Goal: Task Accomplishment & Management: Manage account settings

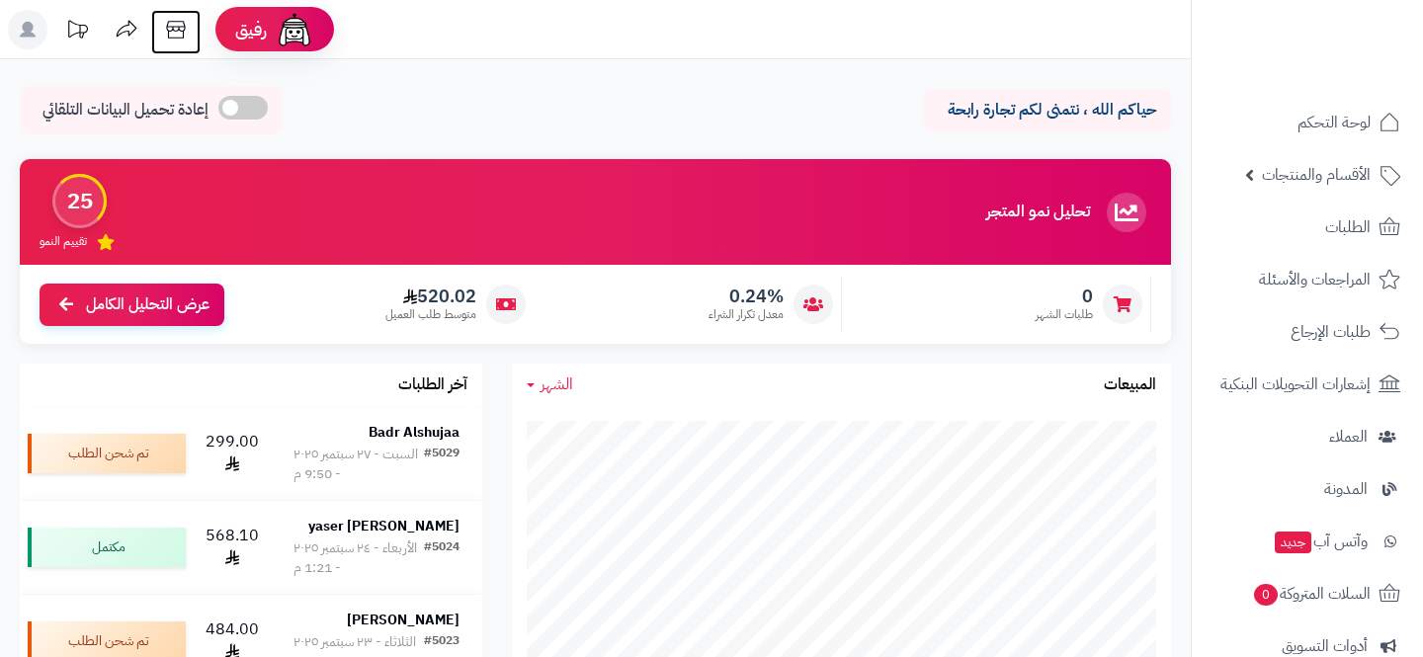
click at [177, 41] on icon at bounding box center [176, 30] width 40 height 40
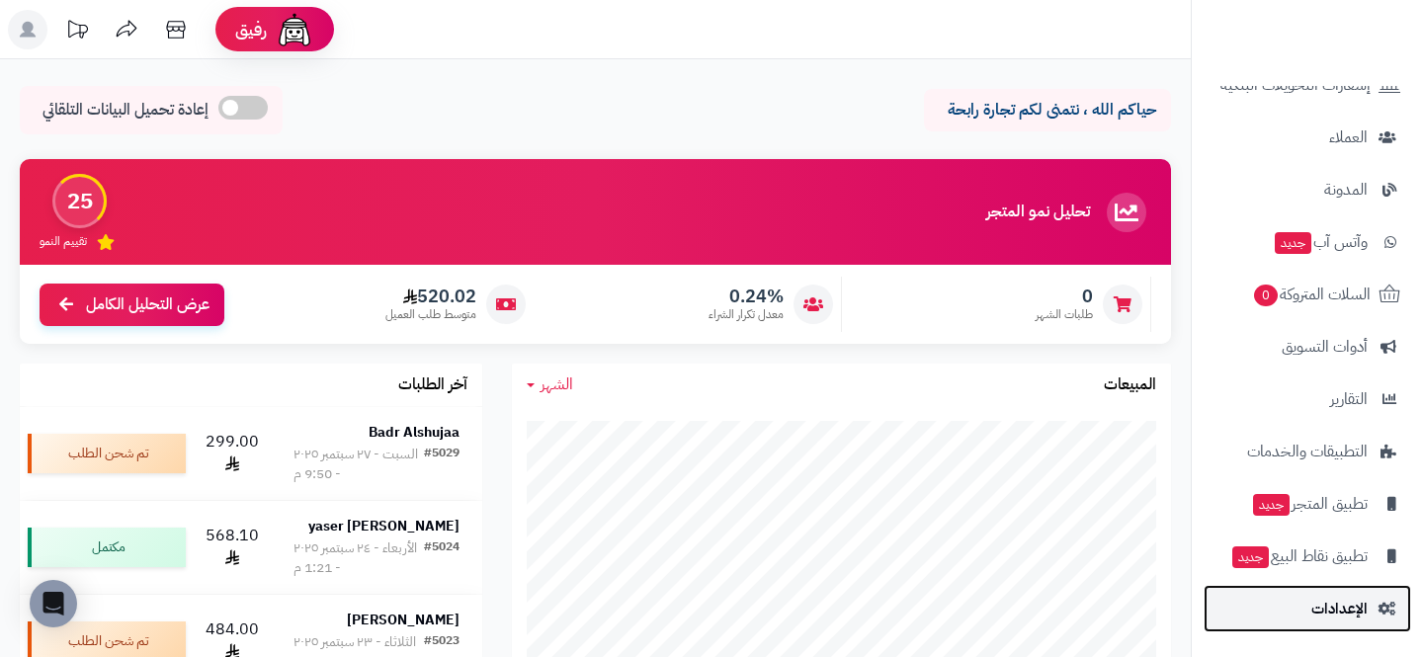
click at [1320, 598] on span "الإعدادات" at bounding box center [1340, 609] width 56 height 28
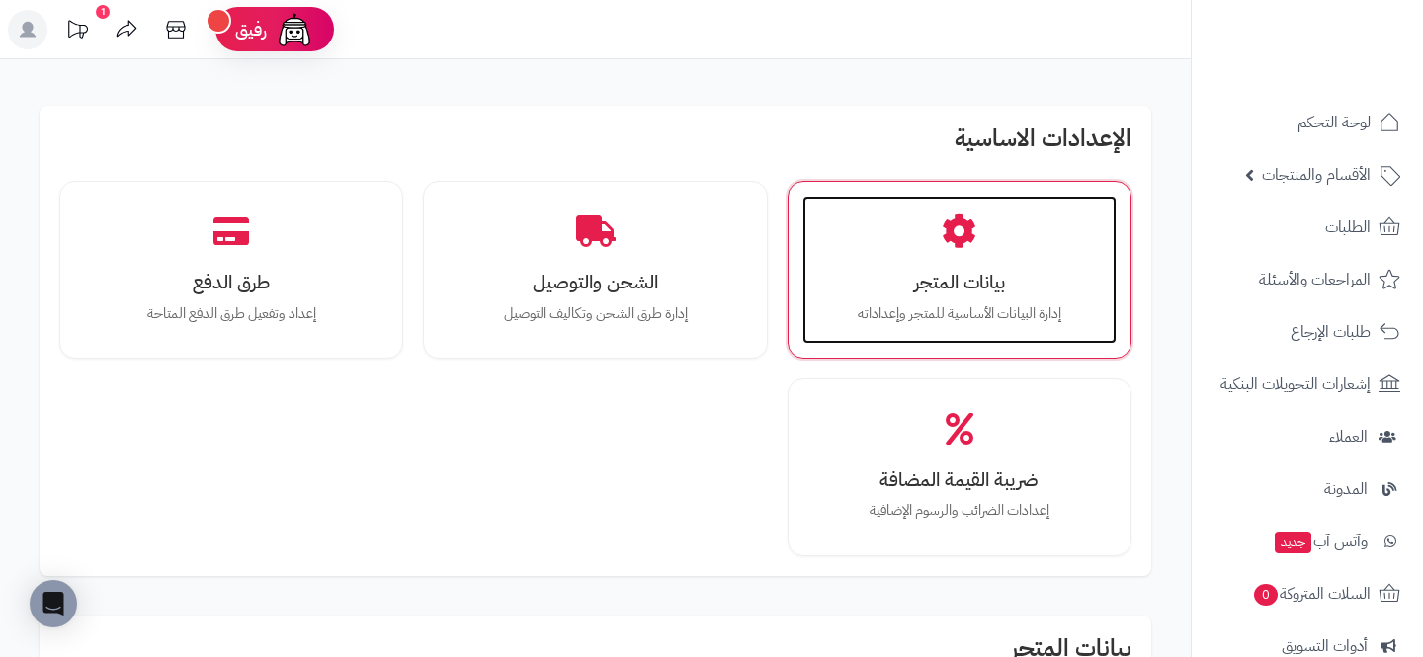
click at [1003, 274] on h3 "بيانات المتجر" at bounding box center [959, 282] width 275 height 21
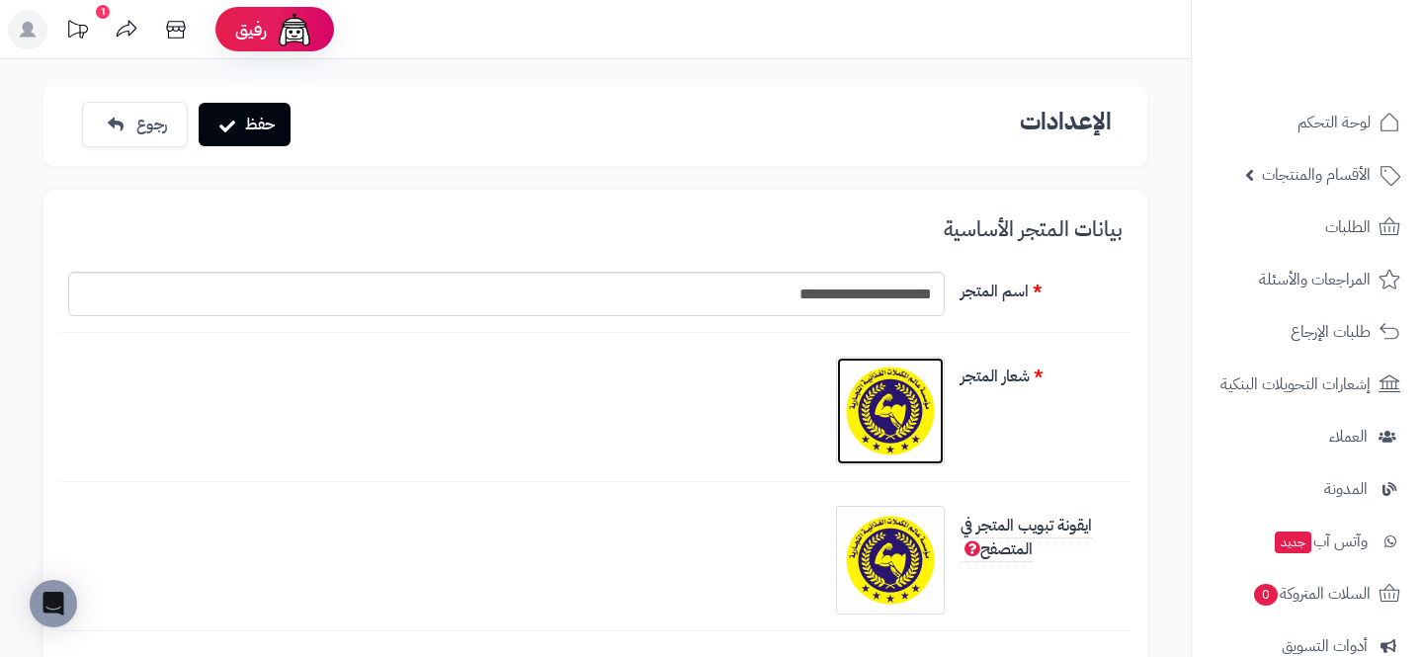
click at [841, 427] on img at bounding box center [890, 411] width 99 height 99
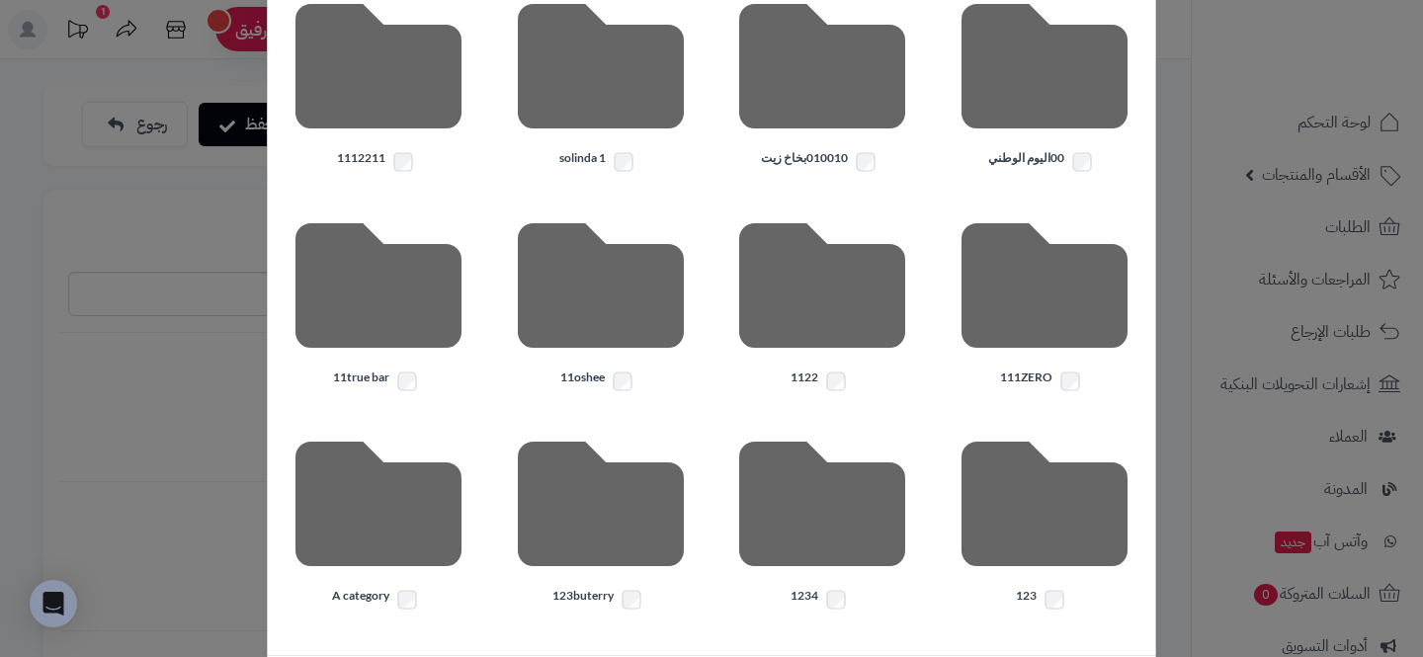
scroll to position [580, 0]
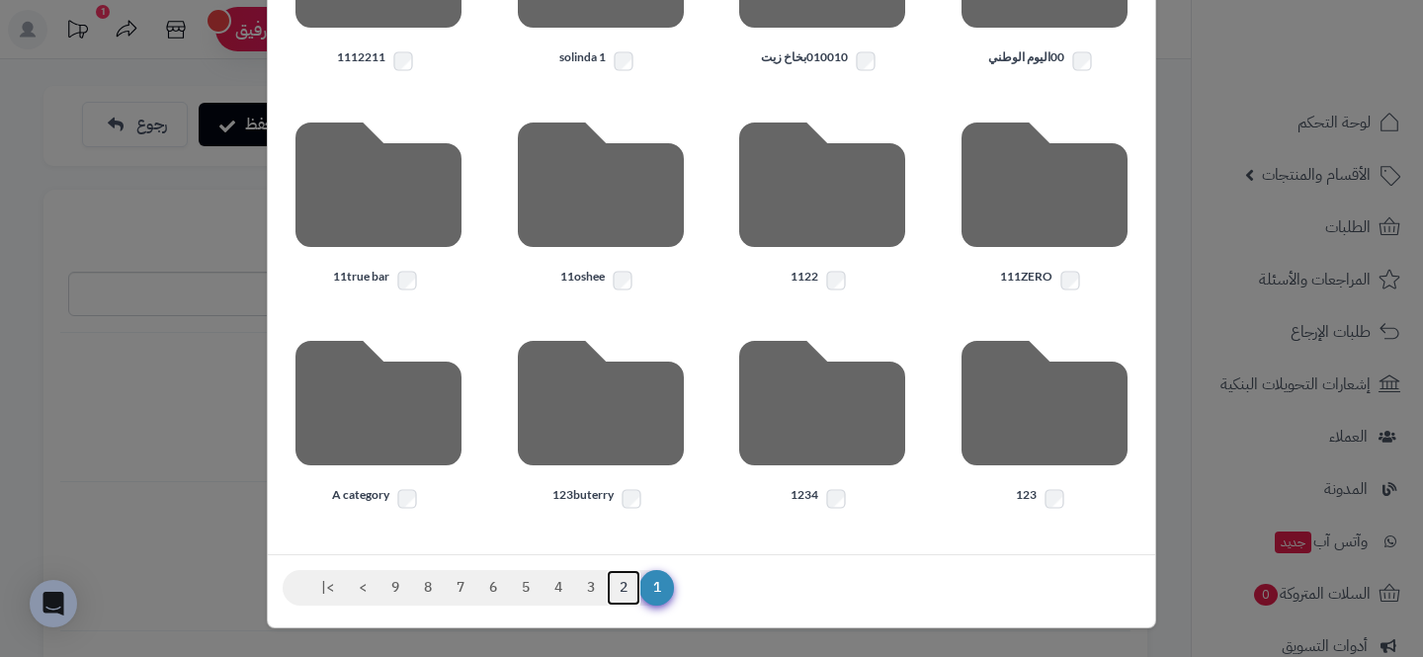
click at [615, 581] on link "2" at bounding box center [624, 588] width 34 height 36
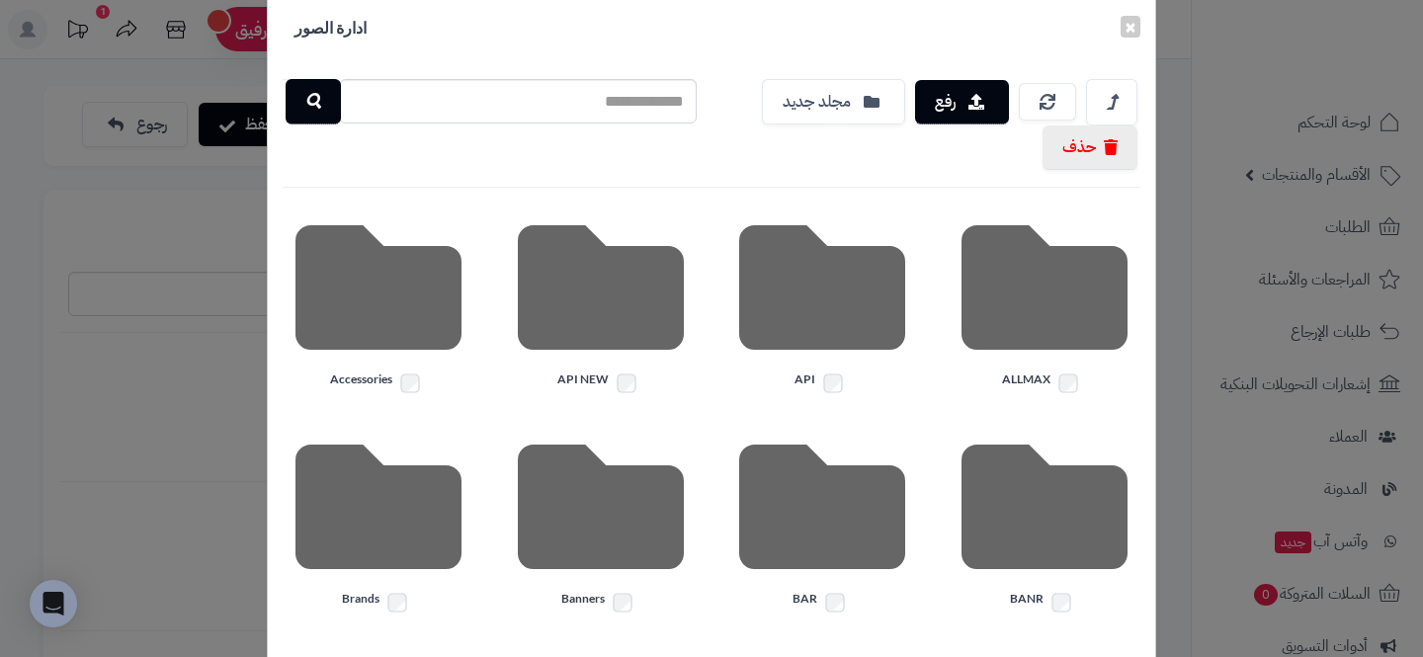
scroll to position [0, 0]
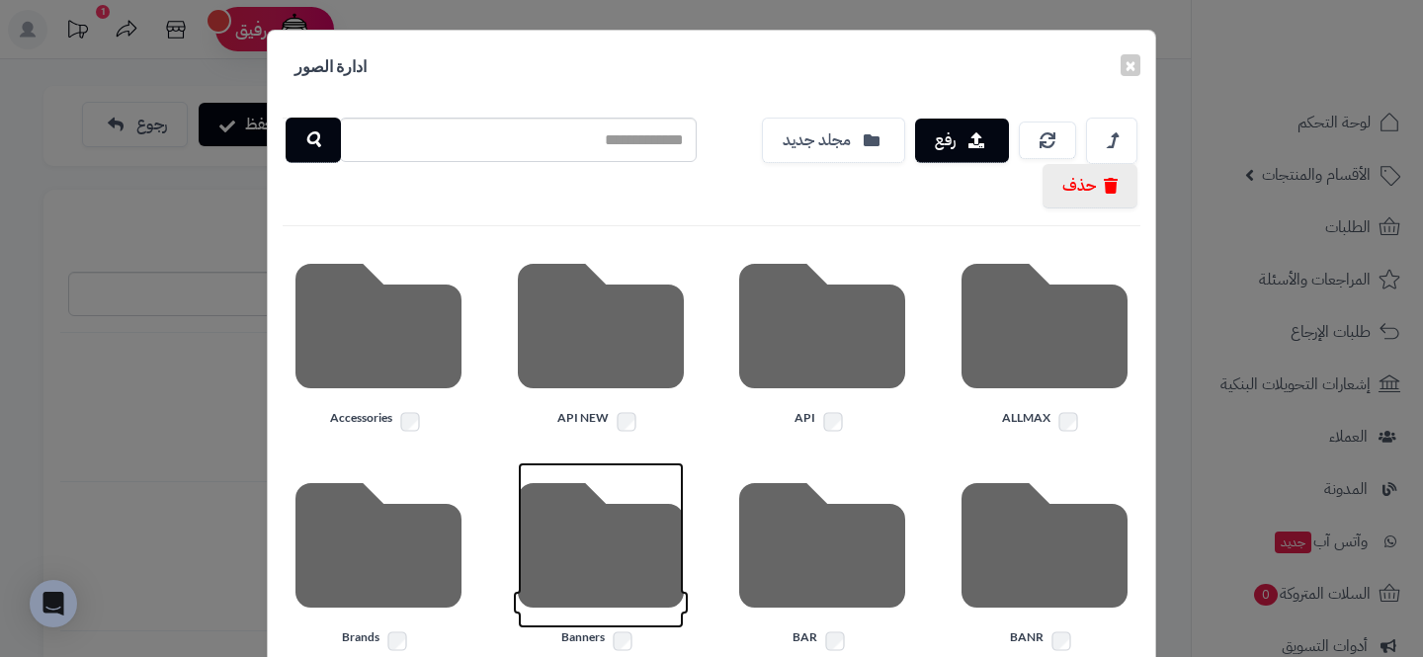
click at [586, 575] on icon at bounding box center [601, 546] width 166 height 166
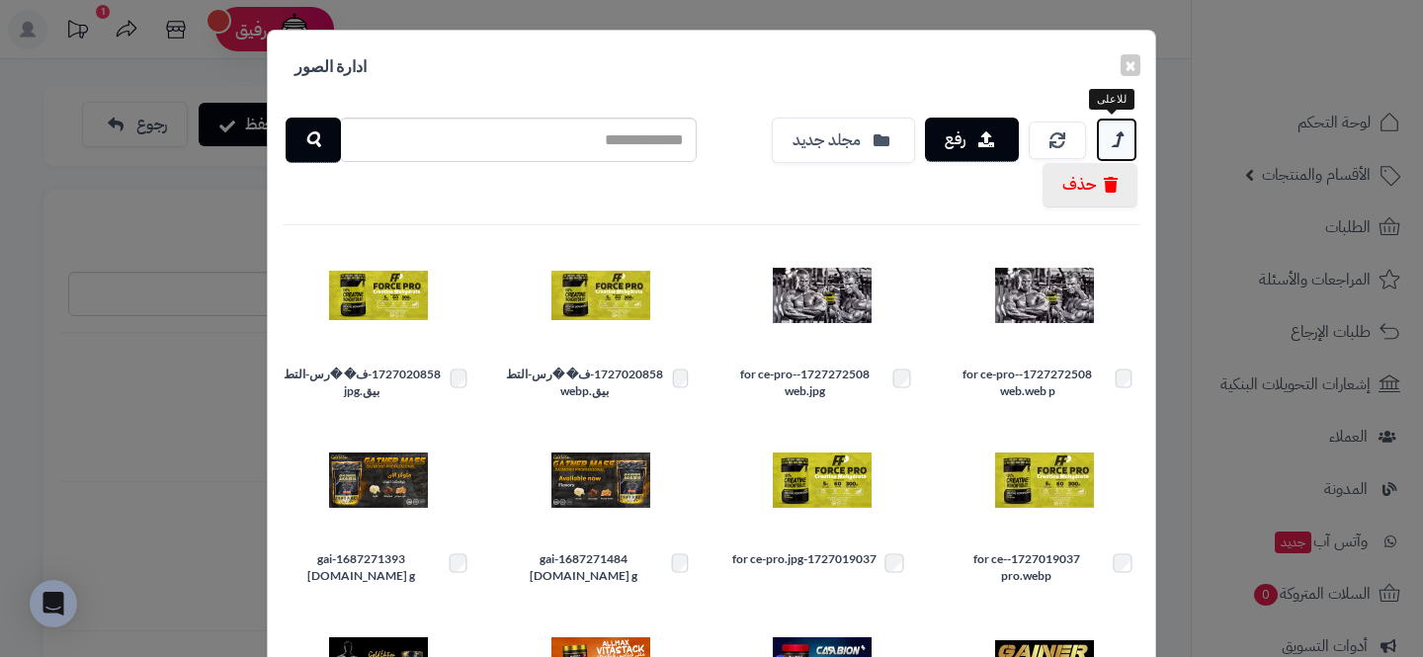
click at [1111, 133] on link at bounding box center [1117, 140] width 42 height 44
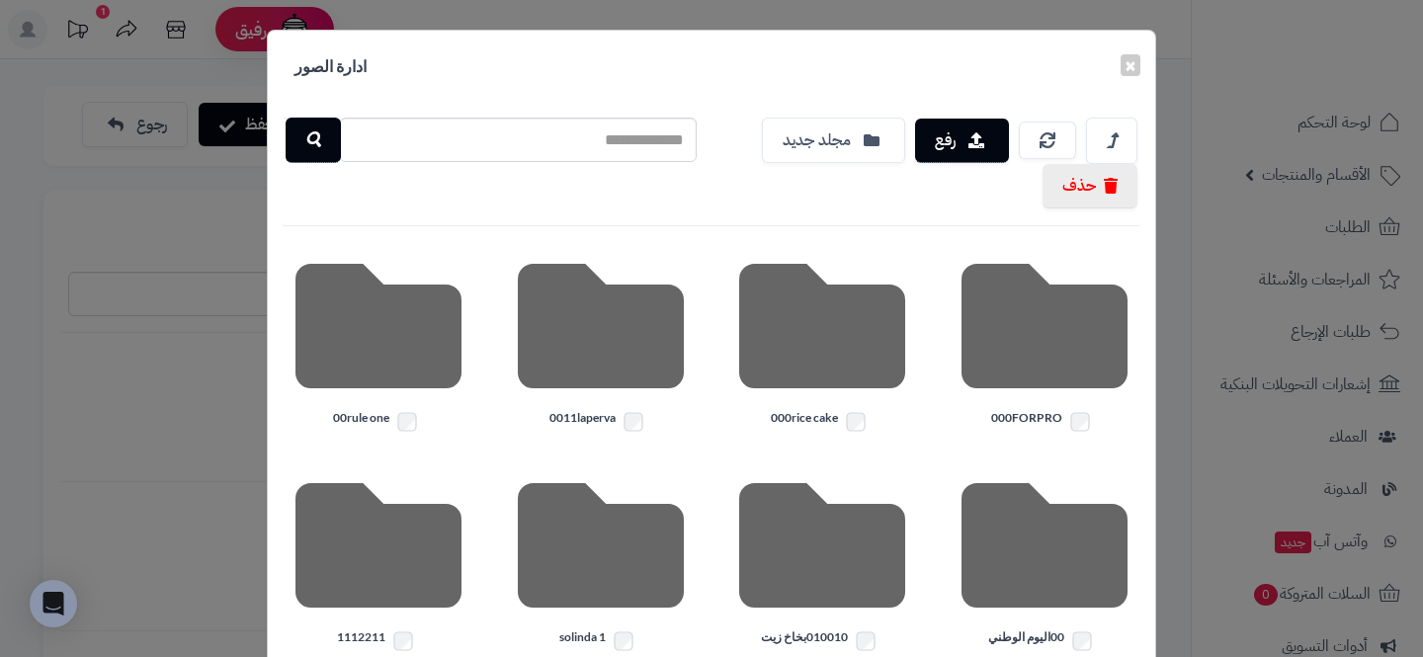
scroll to position [580, 0]
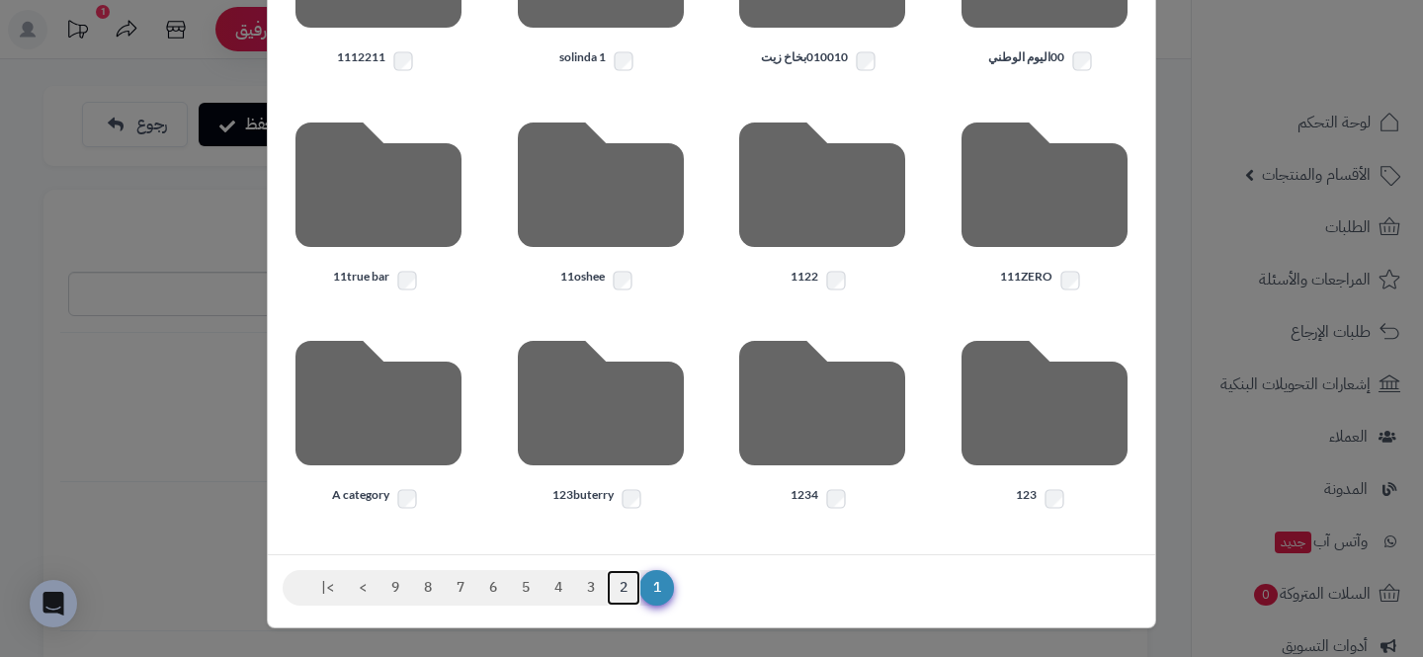
click at [626, 592] on link "2" at bounding box center [624, 588] width 34 height 36
click at [602, 587] on link "3" at bounding box center [591, 588] width 34 height 36
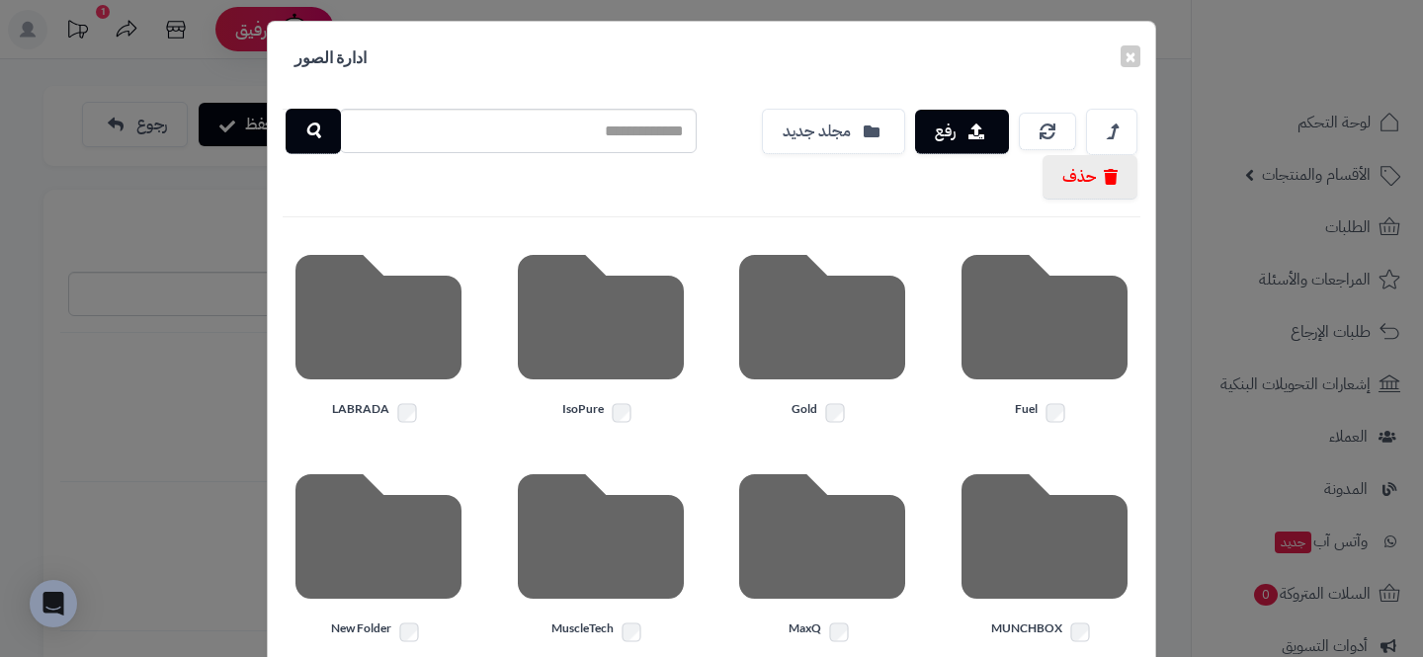
scroll to position [0, 0]
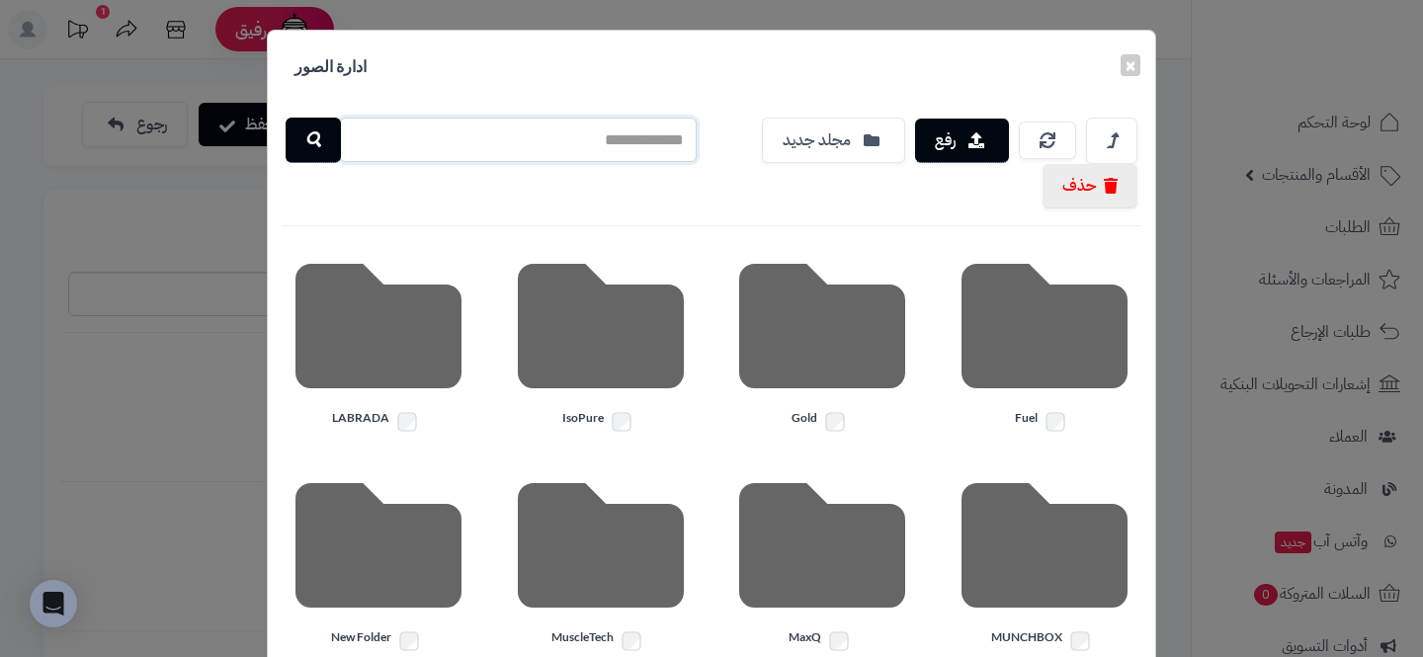
click at [591, 135] on input "text" at bounding box center [518, 140] width 358 height 44
type input "*"
type input "*****"
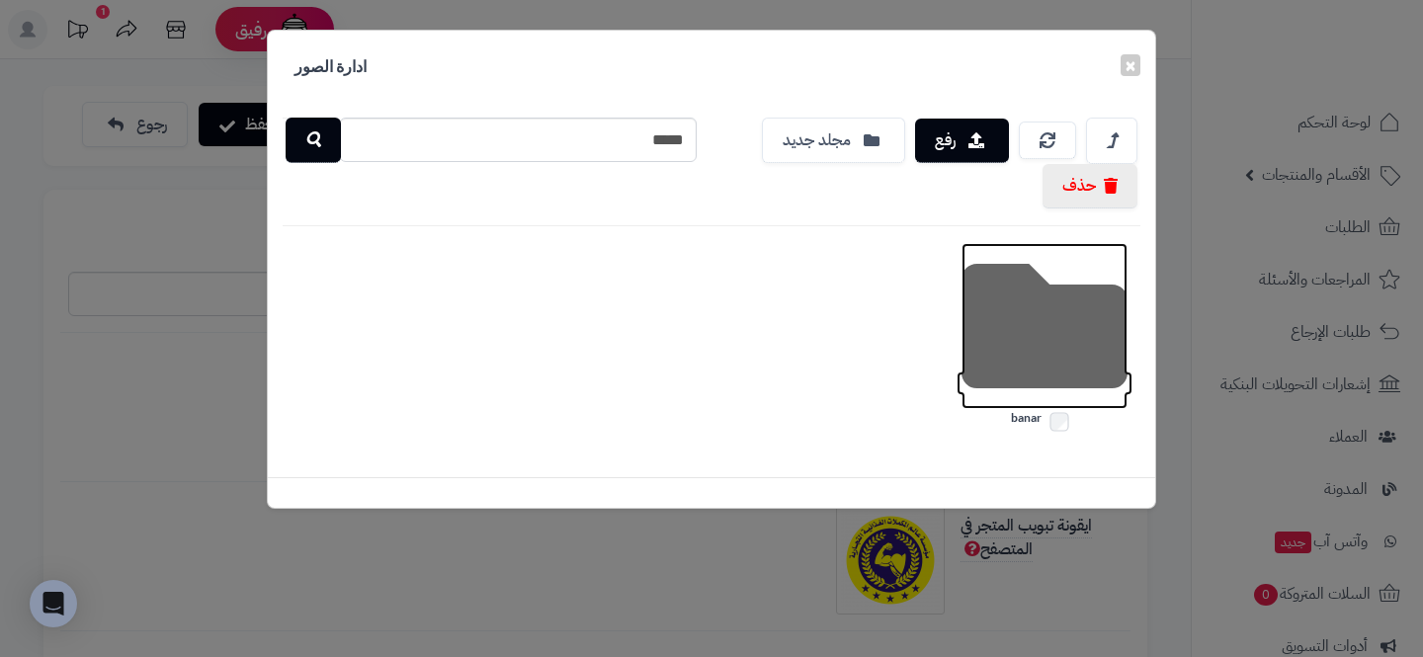
click at [992, 306] on icon at bounding box center [1045, 326] width 166 height 166
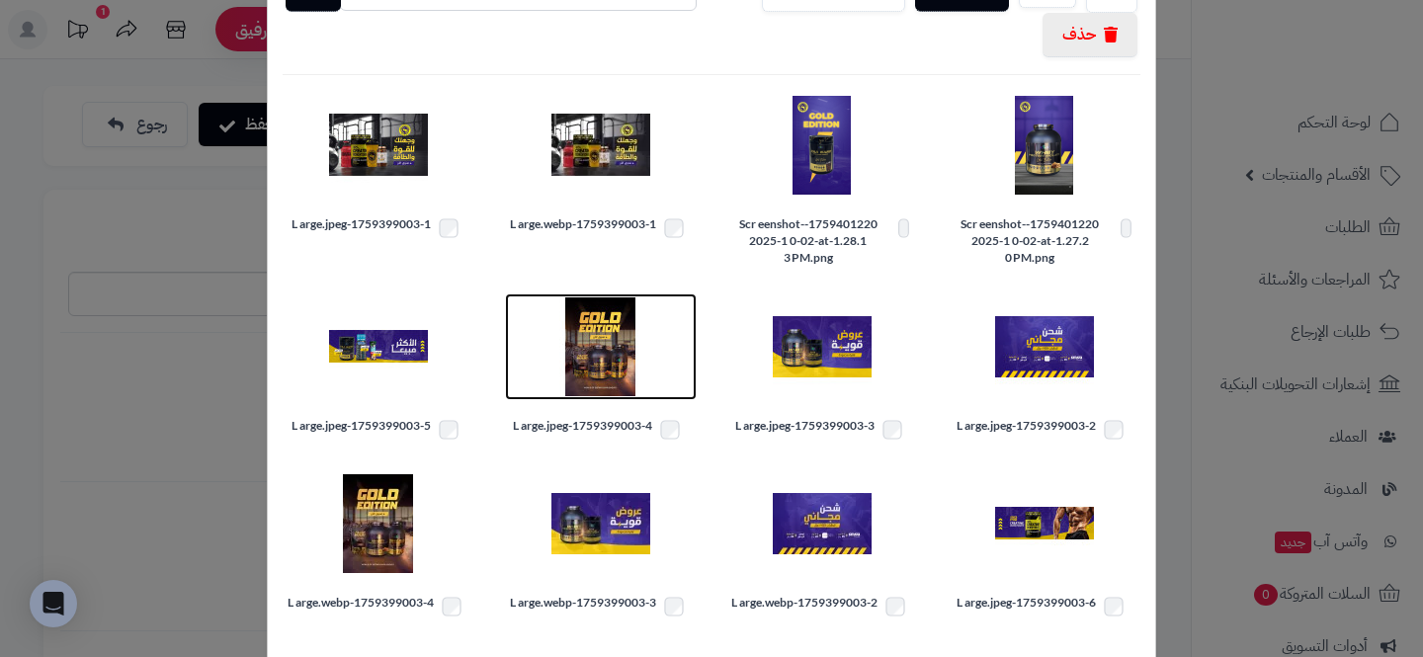
scroll to position [163, 0]
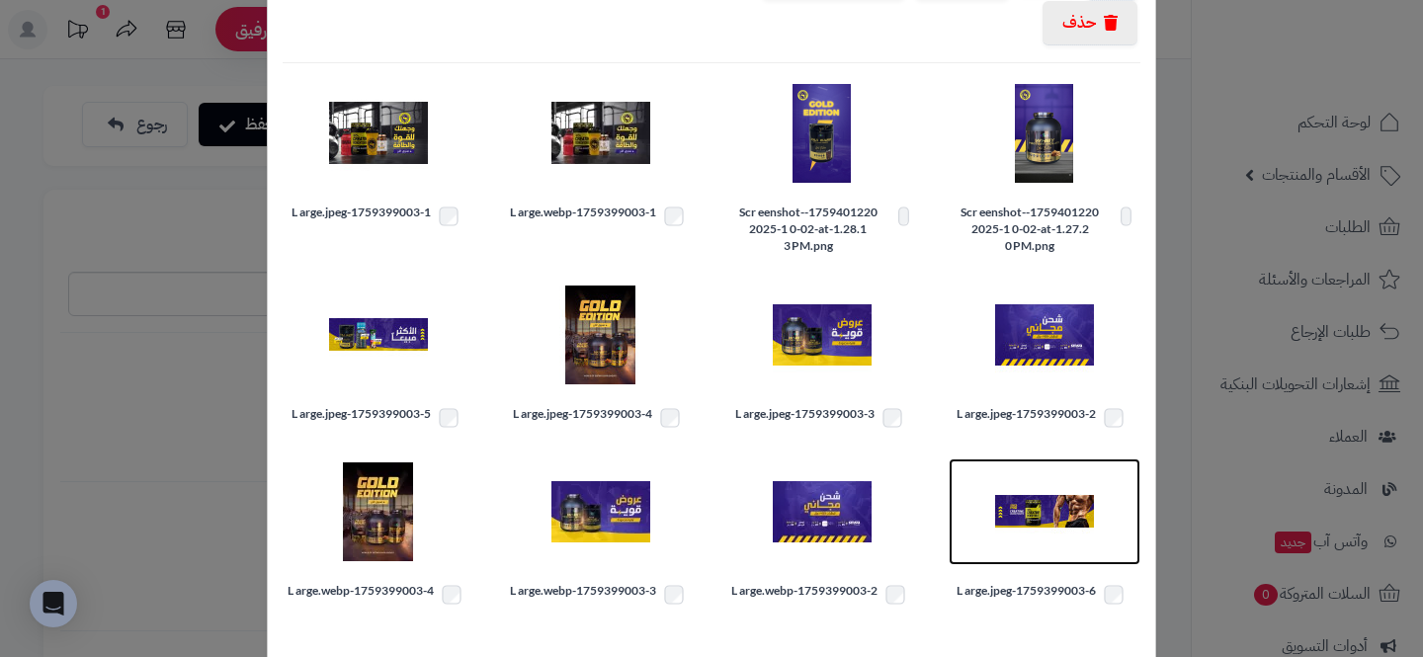
click at [1025, 497] on img at bounding box center [1044, 512] width 99 height 99
